Goal: Submit feedback/report problem: Submit feedback/report problem

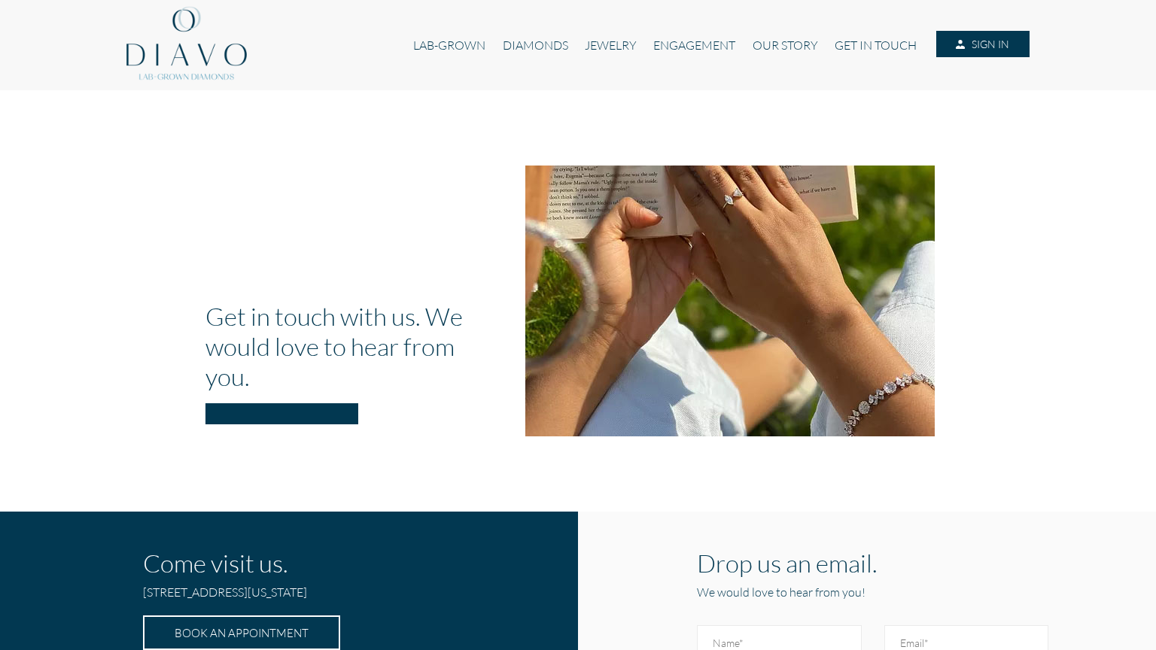
scroll to position [279, 0]
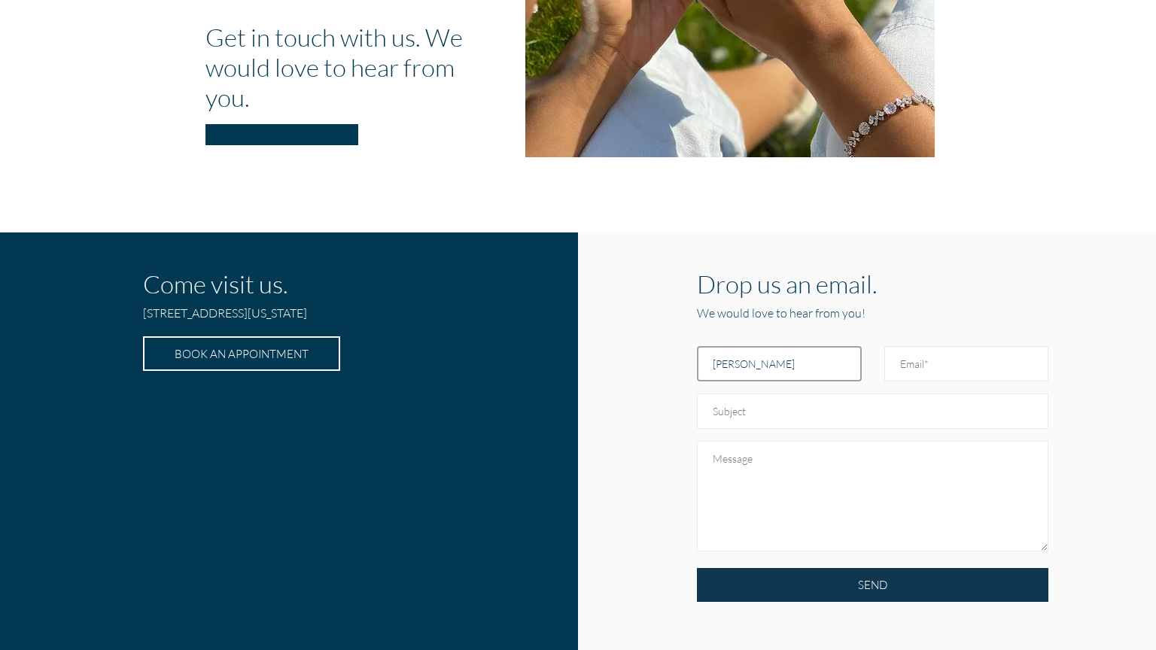
type input "[PERSON_NAME]"
type input "[PERSON_NAME][EMAIL_ADDRESS][DOMAIN_NAME]"
type input "Hi there, I tried emailing you, but it bounced for some reason... so I’m reachi…"
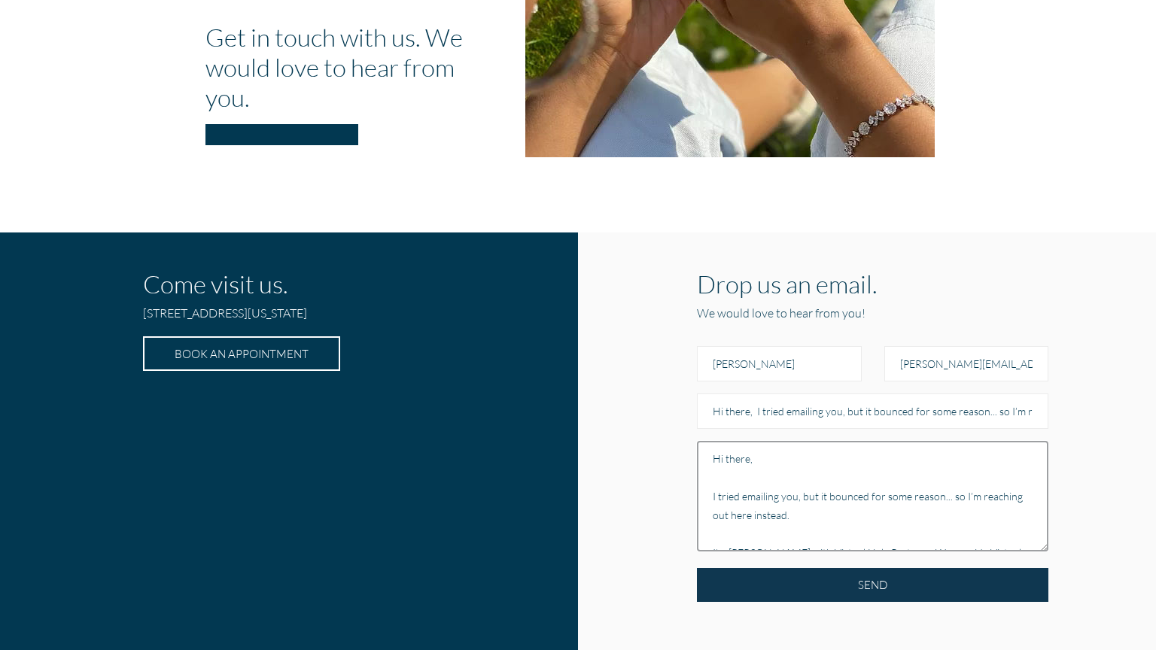
scroll to position [121, 0]
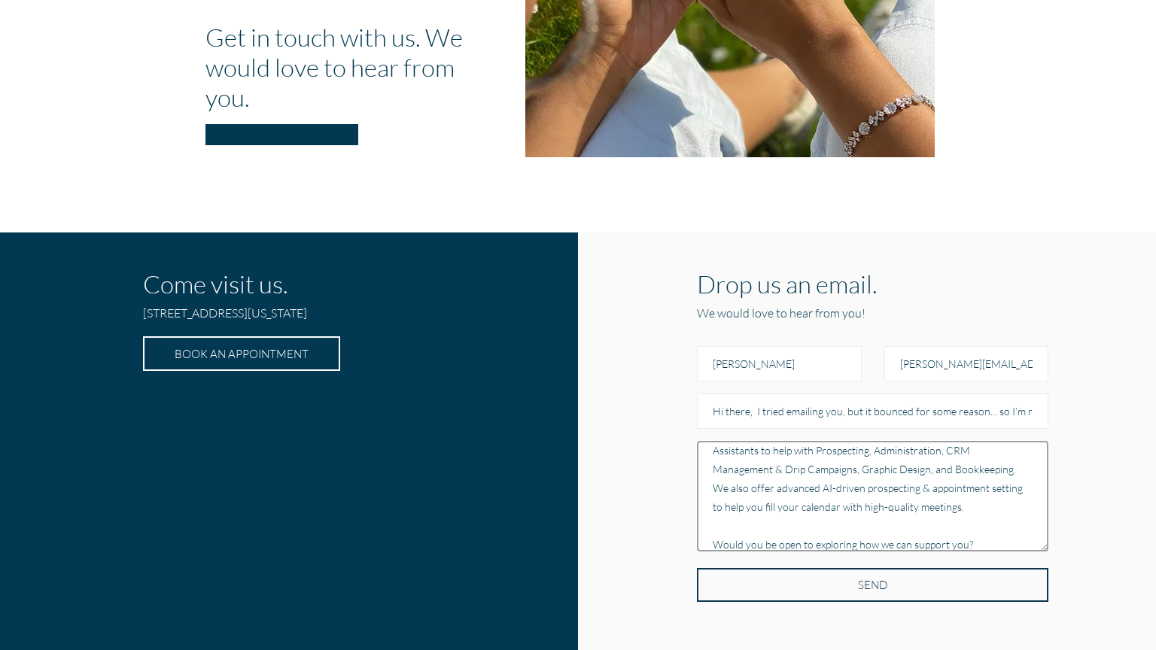
type textarea "Hi there, I tried emailing you, but it bounced for some reason... so I’m reachi…"
click at [872, 585] on input "SEND" at bounding box center [872, 585] width 351 height 34
